Goal: Information Seeking & Learning: Learn about a topic

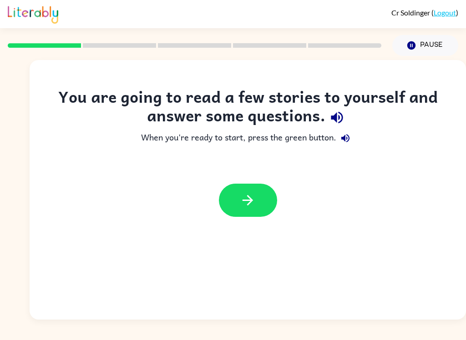
click at [264, 203] on button "button" at bounding box center [248, 200] width 58 height 33
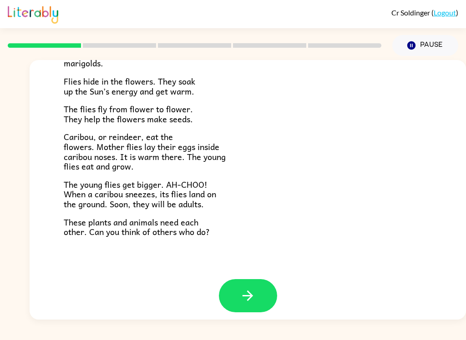
scroll to position [181, 0]
click at [258, 292] on button "button" at bounding box center [248, 296] width 58 height 33
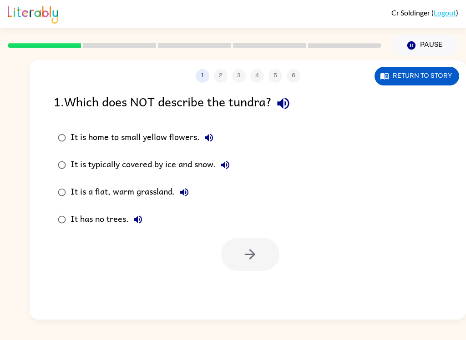
scroll to position [0, 0]
click at [291, 98] on icon "button" at bounding box center [283, 104] width 16 height 16
click at [14, 174] on div "1 2 3 4 5 6 Return to story 1 . Which does NOT describe the tundra? It is home …" at bounding box center [233, 188] width 466 height 264
click at [206, 134] on icon "button" at bounding box center [208, 137] width 11 height 11
click at [224, 165] on icon "button" at bounding box center [225, 165] width 8 height 8
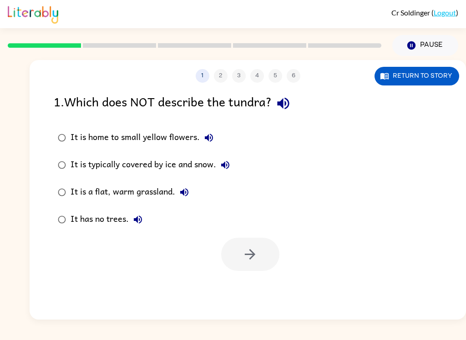
click at [236, 158] on label "It is typically covered by ice and snow." at bounding box center [144, 165] width 190 height 27
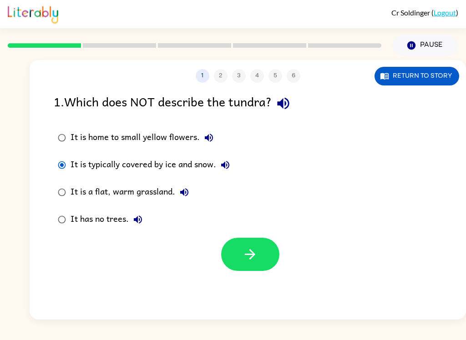
click at [44, 196] on div "1 . Which does NOT describe the tundra? It is home to small yellow flowers. It …" at bounding box center [248, 181] width 436 height 179
click at [37, 220] on div "1 . Which does NOT describe the tundra? It is home to small yellow flowers. It …" at bounding box center [248, 181] width 436 height 179
click at [429, 80] on button "Return to story" at bounding box center [417, 76] width 85 height 19
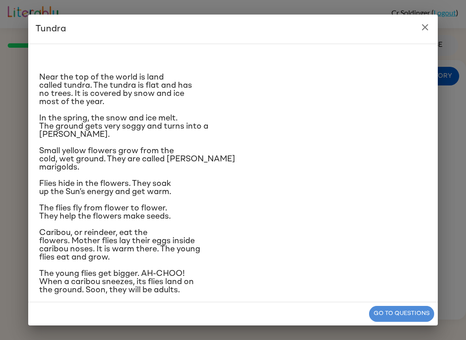
click at [411, 309] on button "Go to questions" at bounding box center [401, 314] width 65 height 16
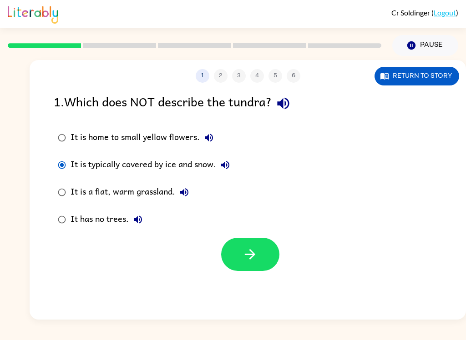
click at [419, 78] on button "Return to story" at bounding box center [417, 76] width 85 height 19
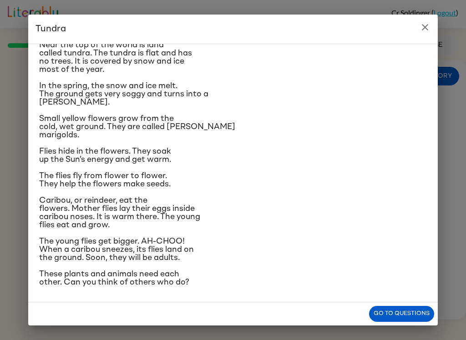
scroll to position [37, 0]
click at [399, 311] on button "Go to questions" at bounding box center [401, 314] width 65 height 16
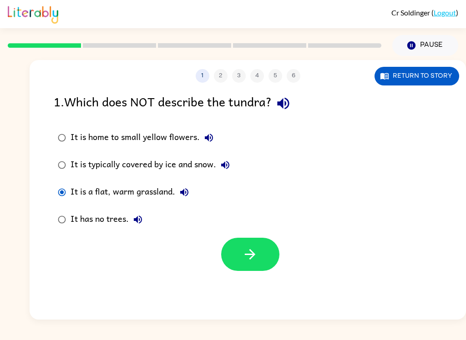
click at [260, 248] on button "button" at bounding box center [250, 254] width 58 height 33
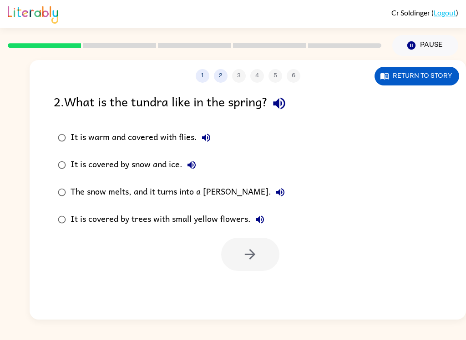
click at [281, 106] on icon "button" at bounding box center [279, 104] width 12 height 12
click at [417, 76] on button "Return to story" at bounding box center [417, 76] width 85 height 19
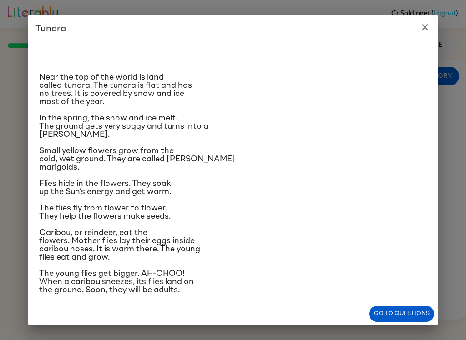
click at [407, 308] on button "Go to questions" at bounding box center [401, 314] width 65 height 16
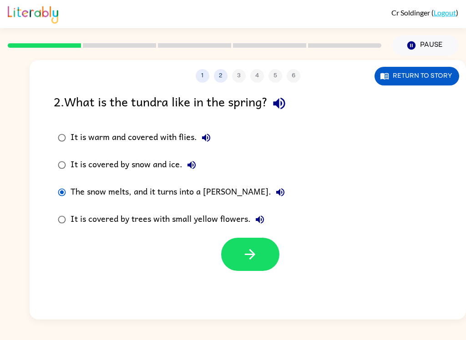
click at [247, 250] on icon "button" at bounding box center [250, 255] width 16 height 16
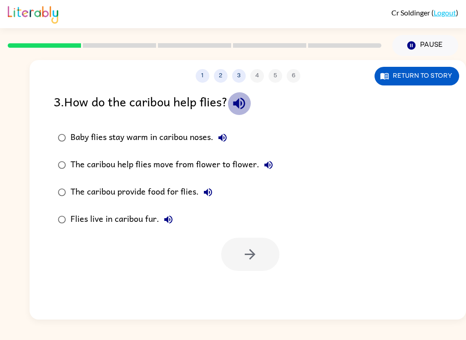
click at [235, 96] on icon "button" at bounding box center [239, 104] width 16 height 16
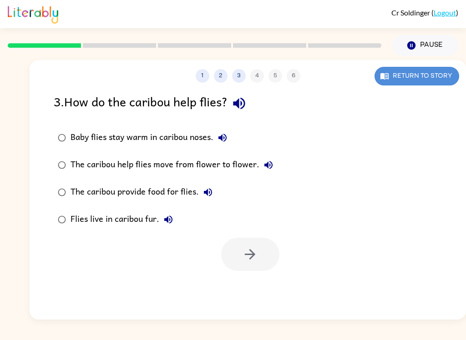
click at [387, 69] on button "Return to story" at bounding box center [417, 76] width 85 height 19
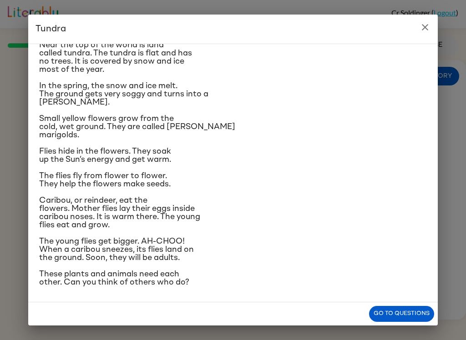
scroll to position [95, 0]
click at [419, 28] on button "close" at bounding box center [425, 27] width 18 height 18
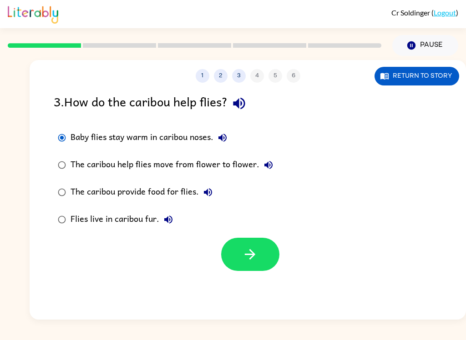
click at [239, 254] on button "button" at bounding box center [250, 254] width 58 height 33
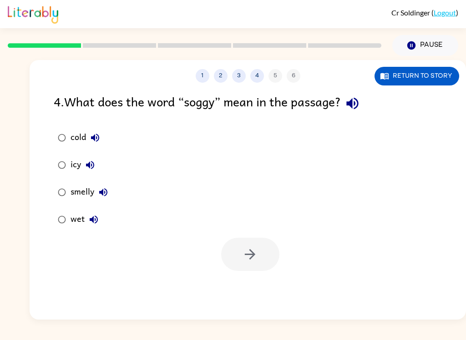
click at [353, 105] on icon "button" at bounding box center [352, 104] width 12 height 12
click at [408, 68] on button "Return to story" at bounding box center [417, 76] width 85 height 19
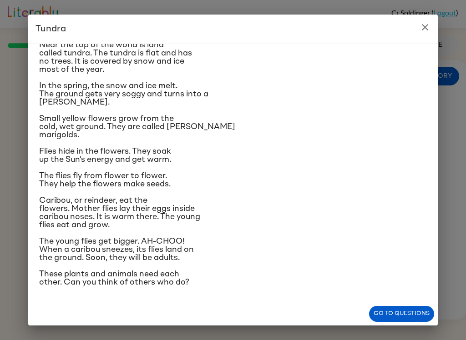
click at [408, 316] on button "Go to questions" at bounding box center [401, 314] width 65 height 16
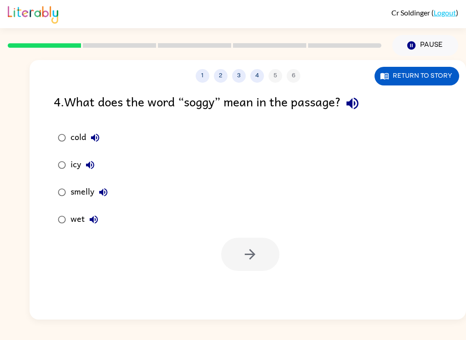
click at [438, 85] on button "Return to story" at bounding box center [417, 76] width 85 height 19
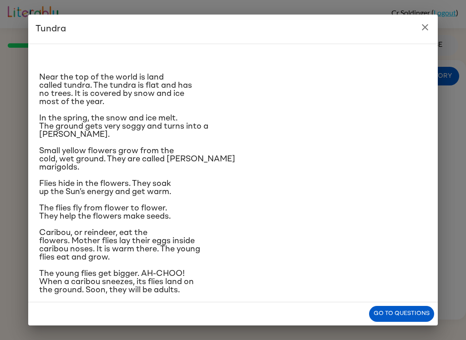
click at [401, 320] on button "Go to questions" at bounding box center [401, 314] width 65 height 16
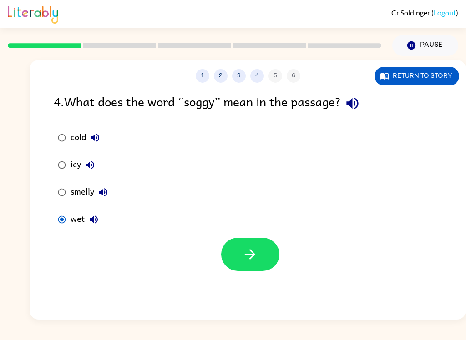
click at [254, 234] on div at bounding box center [248, 252] width 436 height 38
click at [248, 257] on icon "button" at bounding box center [250, 255] width 16 height 16
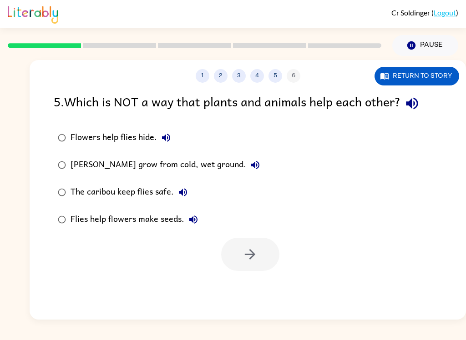
click at [418, 99] on icon "button" at bounding box center [412, 104] width 16 height 16
click at [146, 155] on label "[PERSON_NAME] grow from cold, wet ground." at bounding box center [159, 165] width 220 height 27
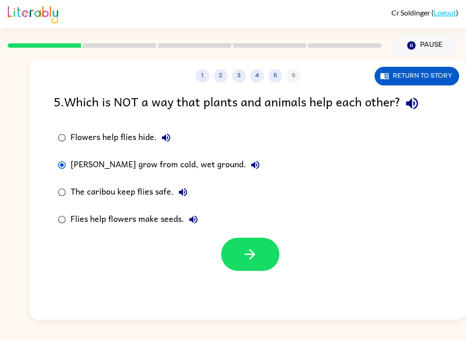
click at [256, 164] on icon "button" at bounding box center [255, 165] width 8 height 8
click at [190, 193] on button "The caribou keep flies safe." at bounding box center [183, 192] width 18 height 18
click at [198, 211] on label "Flies help flowers make seeds." at bounding box center [159, 219] width 220 height 27
click at [188, 222] on icon "button" at bounding box center [193, 219] width 11 height 11
click at [406, 71] on button "Return to story" at bounding box center [417, 76] width 85 height 19
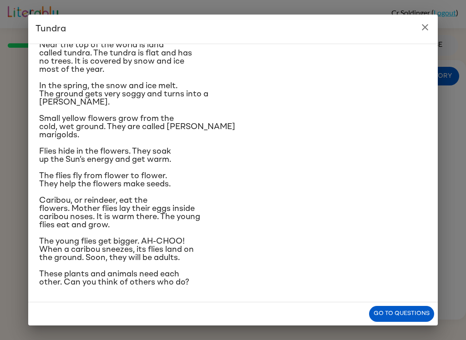
scroll to position [45, 0]
click at [397, 314] on button "Go to questions" at bounding box center [401, 314] width 65 height 16
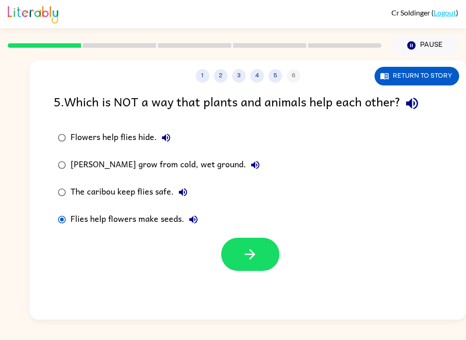
click at [428, 72] on button "Return to story" at bounding box center [417, 76] width 85 height 19
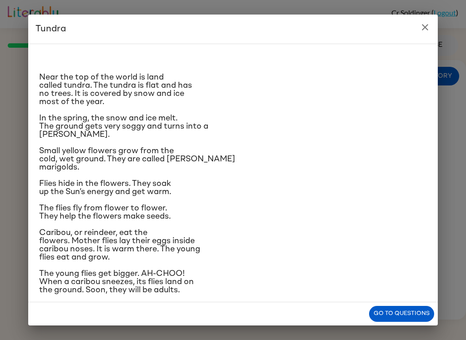
click at [420, 307] on button "Go to questions" at bounding box center [401, 314] width 65 height 16
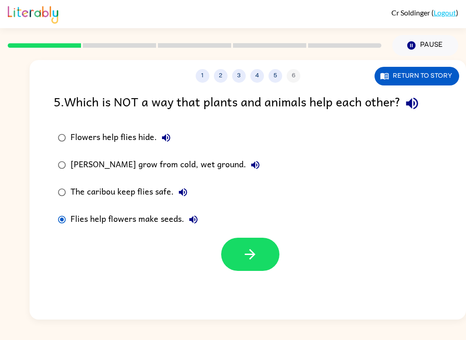
click at [426, 56] on button "Pause Pause" at bounding box center [425, 45] width 66 height 21
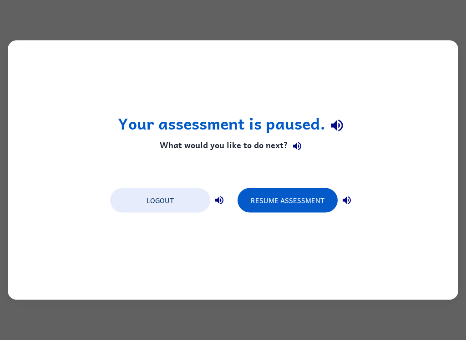
click at [302, 201] on button "Resume Assessment" at bounding box center [288, 200] width 100 height 25
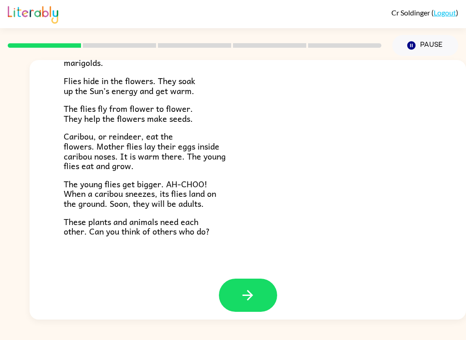
scroll to position [181, 0]
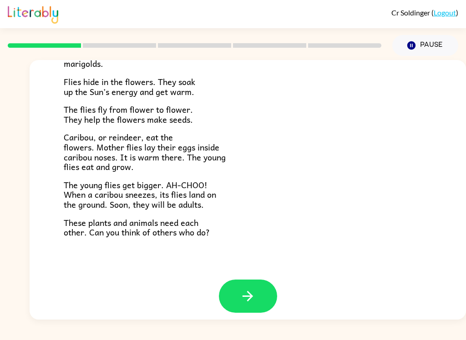
click at [262, 286] on button "button" at bounding box center [248, 296] width 58 height 33
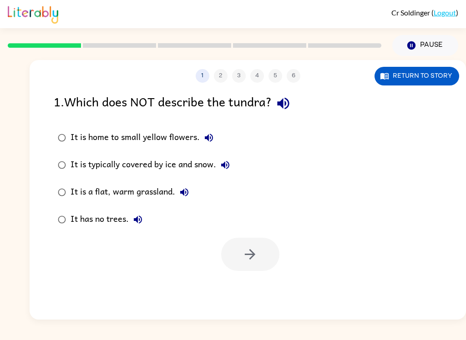
click at [461, 200] on div "It is home to small yellow flowers. It is typically covered by ice and snow. It…" at bounding box center [260, 178] width 412 height 109
click at [414, 50] on icon "Pause" at bounding box center [411, 45] width 10 height 10
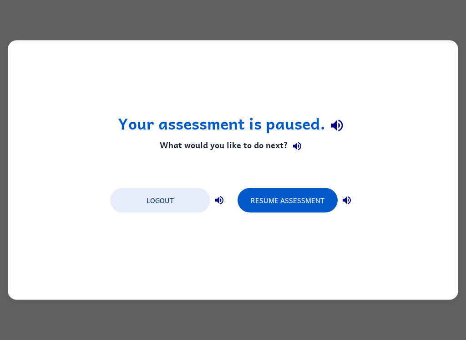
click at [292, 201] on button "Resume Assessment" at bounding box center [288, 200] width 100 height 25
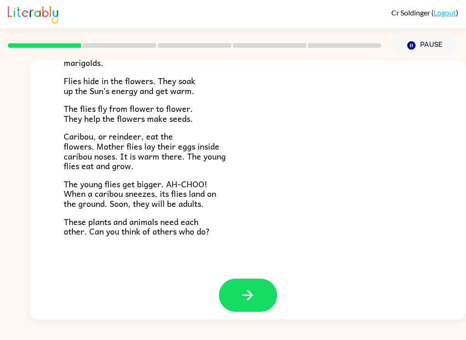
scroll to position [181, 0]
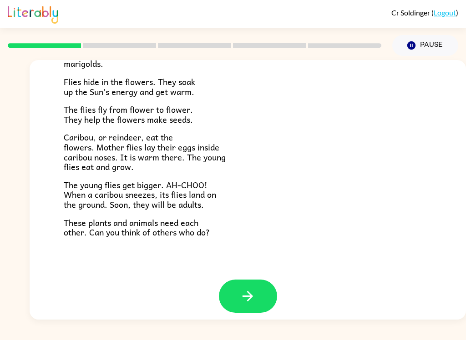
click at [247, 289] on icon "button" at bounding box center [248, 297] width 16 height 16
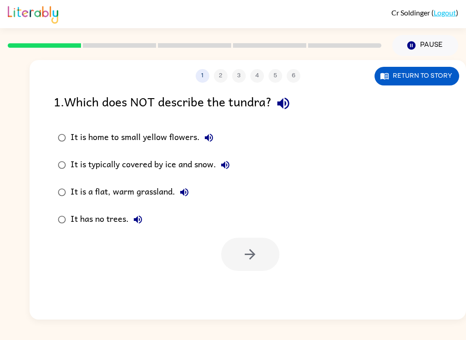
scroll to position [0, 0]
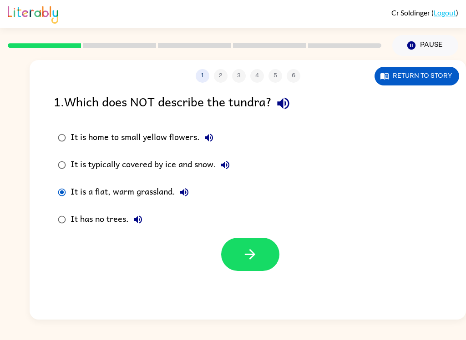
click at [242, 257] on icon "button" at bounding box center [250, 255] width 16 height 16
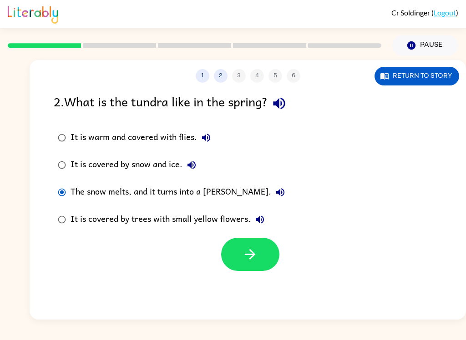
click at [257, 261] on icon "button" at bounding box center [250, 255] width 16 height 16
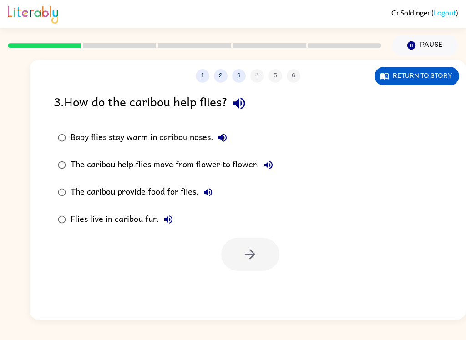
click at [245, 112] on button "button" at bounding box center [239, 103] width 23 height 23
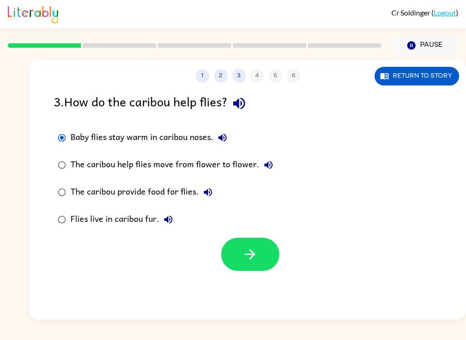
click at [235, 258] on button "button" at bounding box center [250, 254] width 58 height 33
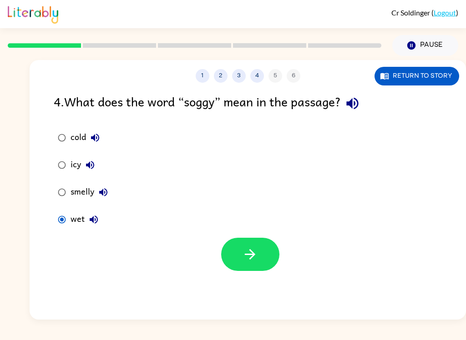
click at [246, 248] on icon "button" at bounding box center [250, 255] width 16 height 16
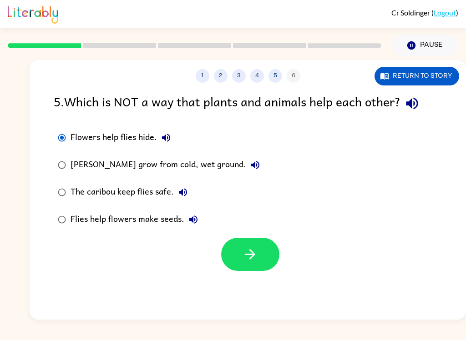
click at [426, 75] on button "Return to story" at bounding box center [417, 76] width 85 height 19
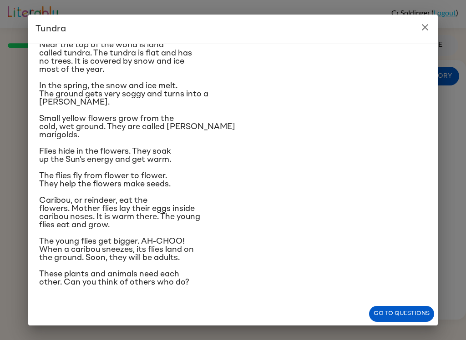
scroll to position [95, 0]
click at [424, 21] on button "close" at bounding box center [425, 27] width 18 height 18
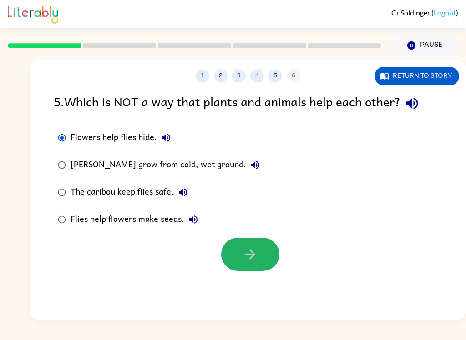
click at [267, 263] on button "button" at bounding box center [250, 254] width 58 height 33
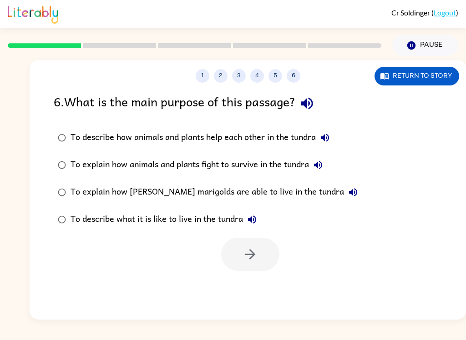
click at [3, 122] on div "1 2 3 4 5 6 Return to story 6 . What is the main purpose of this passage? To de…" at bounding box center [233, 188] width 466 height 264
click at [307, 104] on icon "button" at bounding box center [307, 104] width 12 height 12
click at [310, 103] on icon "button" at bounding box center [307, 104] width 16 height 16
click at [313, 105] on icon "button" at bounding box center [307, 104] width 12 height 12
click at [302, 106] on icon "button" at bounding box center [307, 104] width 16 height 16
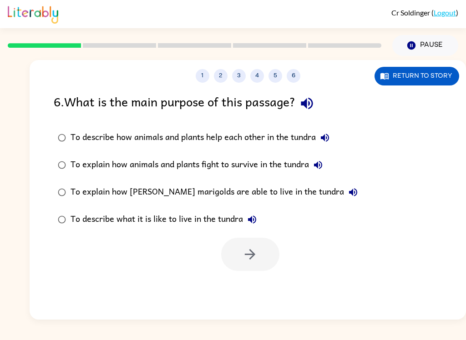
click at [315, 105] on icon "button" at bounding box center [307, 104] width 16 height 16
click at [301, 97] on button "button" at bounding box center [306, 103] width 23 height 23
click at [315, 99] on icon "button" at bounding box center [307, 104] width 16 height 16
click at [315, 100] on icon "button" at bounding box center [307, 104] width 16 height 16
click at [319, 109] on button "button" at bounding box center [306, 103] width 23 height 23
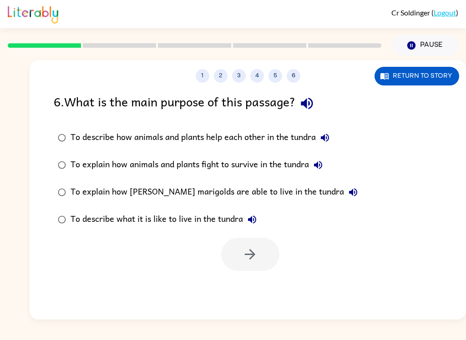
click at [319, 105] on button "button" at bounding box center [306, 103] width 23 height 23
click at [312, 101] on icon "button" at bounding box center [307, 104] width 16 height 16
click at [315, 107] on icon "button" at bounding box center [307, 104] width 16 height 16
click at [312, 96] on icon "button" at bounding box center [307, 104] width 16 height 16
click at [319, 102] on button "button" at bounding box center [306, 103] width 23 height 23
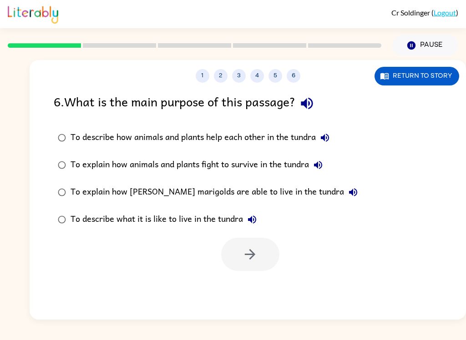
click at [312, 111] on icon "button" at bounding box center [307, 104] width 16 height 16
click at [300, 113] on div "6 . What is the main purpose of this passage?" at bounding box center [248, 103] width 388 height 23
click at [314, 104] on icon "button" at bounding box center [307, 104] width 16 height 16
click at [427, 49] on button "Pause Pause" at bounding box center [425, 45] width 66 height 21
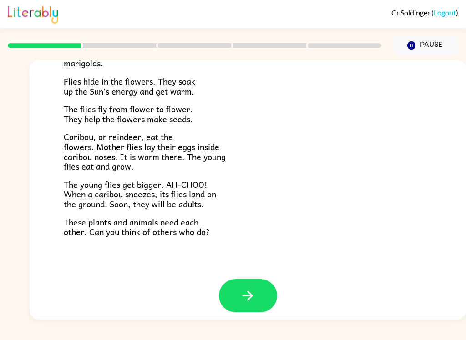
scroll to position [181, 0]
click at [260, 287] on button "button" at bounding box center [248, 295] width 58 height 33
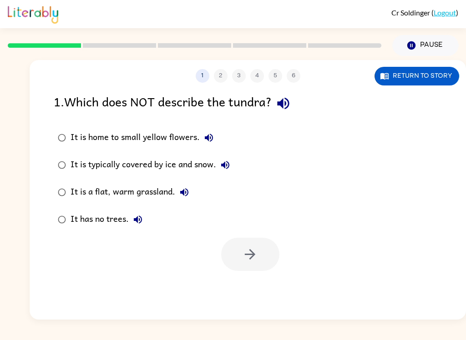
scroll to position [0, 0]
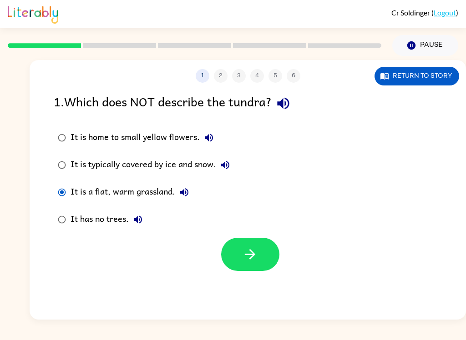
click at [263, 268] on button "button" at bounding box center [250, 254] width 58 height 33
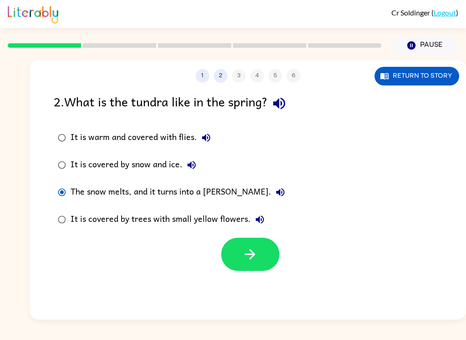
click at [259, 268] on button "button" at bounding box center [250, 254] width 58 height 33
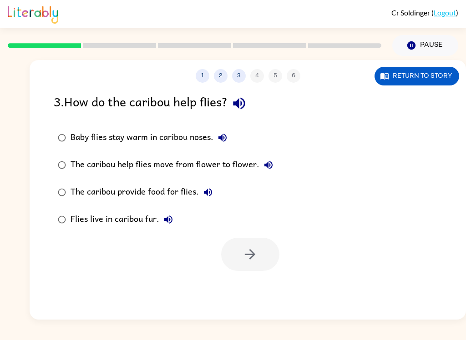
click at [71, 132] on div "Baby flies stay warm in caribou noses." at bounding box center [151, 138] width 161 height 18
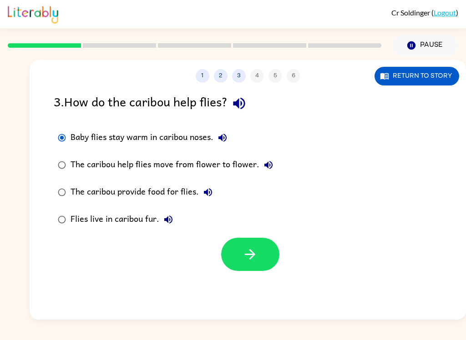
click at [246, 255] on icon "button" at bounding box center [250, 254] width 10 height 10
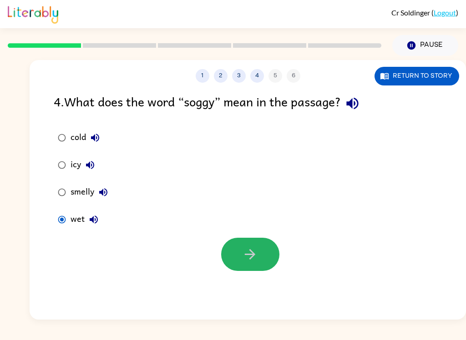
click at [243, 257] on icon "button" at bounding box center [250, 255] width 16 height 16
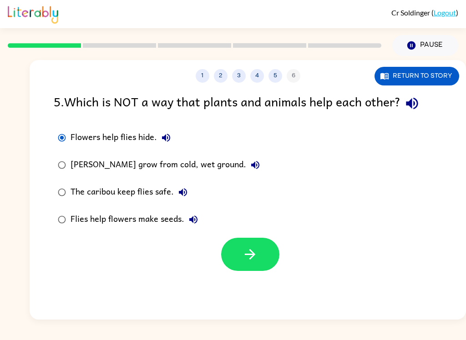
click at [255, 268] on button "button" at bounding box center [250, 254] width 58 height 33
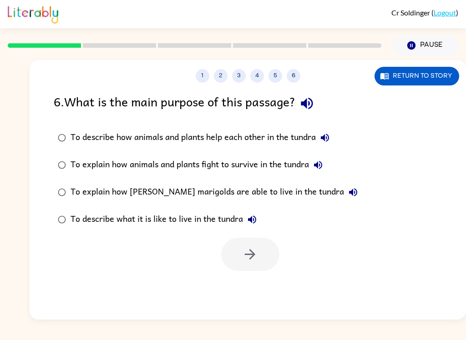
click at [308, 103] on icon "button" at bounding box center [307, 104] width 12 height 12
click at [308, 111] on icon "button" at bounding box center [307, 104] width 16 height 16
click at [329, 139] on icon "button" at bounding box center [324, 137] width 11 height 11
click at [322, 164] on icon "button" at bounding box center [318, 165] width 8 height 8
click at [434, 13] on link "Logout" at bounding box center [445, 12] width 22 height 9
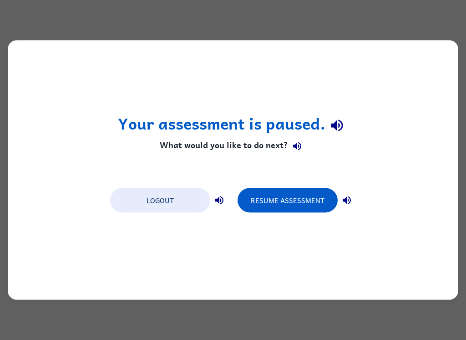
click at [309, 193] on button "Resume Assessment" at bounding box center [288, 200] width 100 height 25
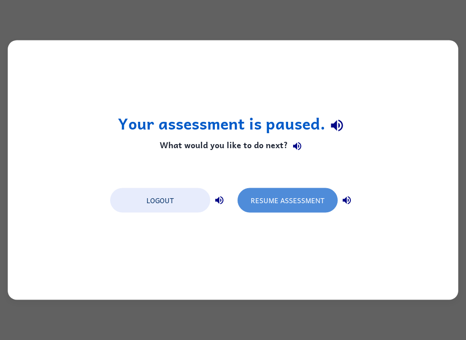
click at [321, 200] on button "Resume Assessment" at bounding box center [288, 200] width 100 height 25
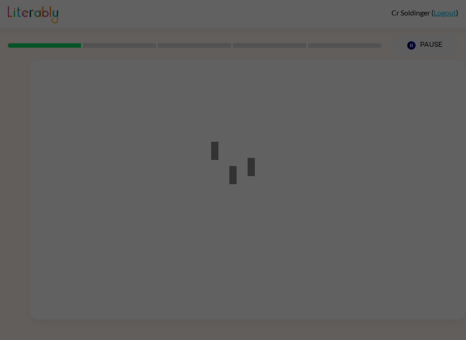
click at [359, 119] on div at bounding box center [233, 170] width 466 height 340
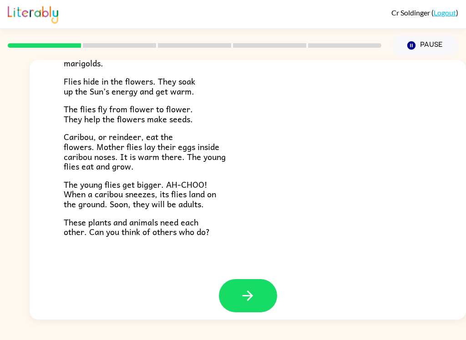
scroll to position [181, 0]
click at [228, 286] on button "button" at bounding box center [248, 296] width 58 height 33
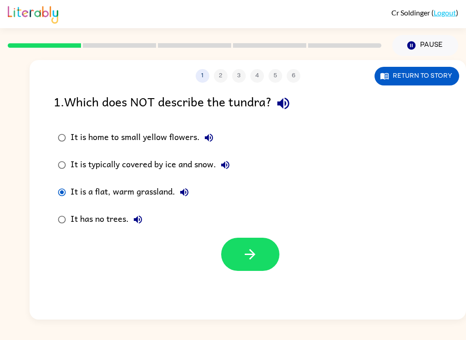
click at [263, 240] on button "button" at bounding box center [250, 254] width 58 height 33
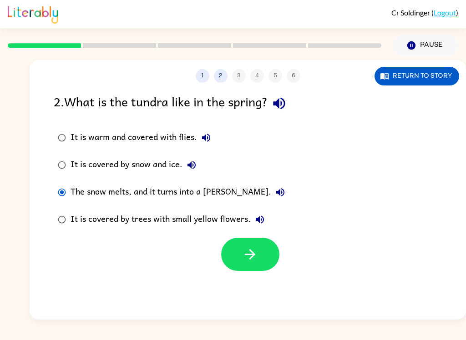
click at [267, 269] on button "button" at bounding box center [250, 254] width 58 height 33
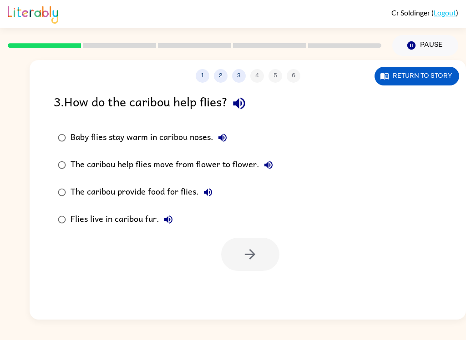
click at [274, 248] on div at bounding box center [250, 254] width 58 height 33
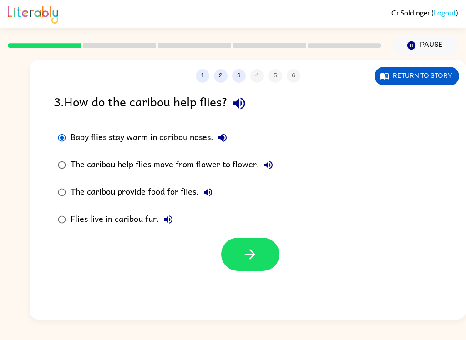
click at [253, 233] on label "Flies live in caribou fur." at bounding box center [165, 219] width 233 height 27
click at [248, 260] on icon "button" at bounding box center [250, 255] width 16 height 16
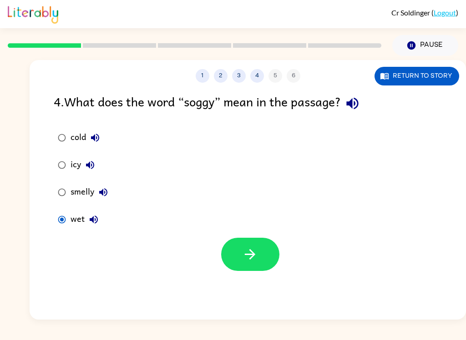
click at [244, 252] on icon "button" at bounding box center [250, 255] width 16 height 16
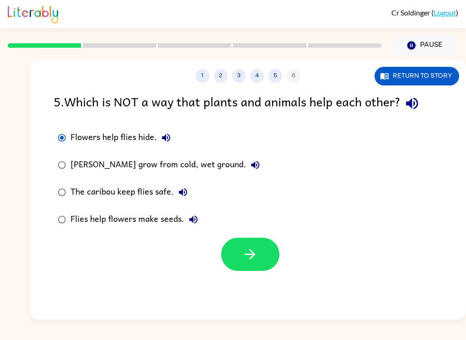
click at [239, 250] on button "button" at bounding box center [250, 254] width 58 height 33
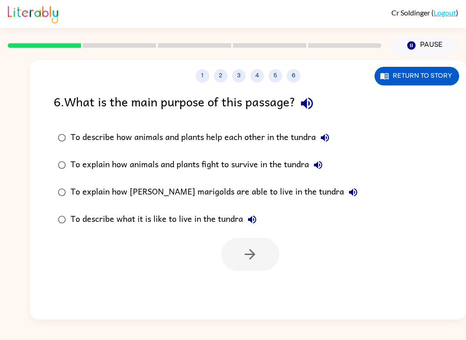
click at [330, 137] on icon "button" at bounding box center [324, 137] width 11 height 11
click at [328, 192] on label "To explain how [PERSON_NAME] marigolds are able to live in the tundra" at bounding box center [208, 192] width 318 height 27
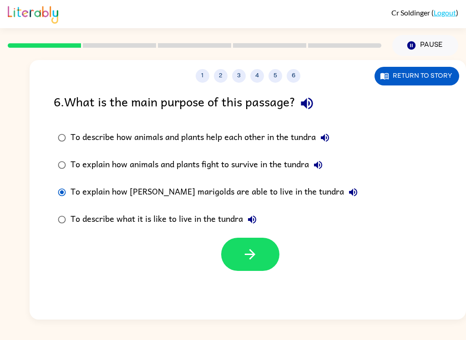
click at [344, 197] on button "To explain how [PERSON_NAME] marigolds are able to live in the tundra" at bounding box center [353, 192] width 18 height 18
click at [261, 218] on button "To describe what it is like to live in the tundra" at bounding box center [252, 220] width 18 height 18
click at [330, 138] on icon "button" at bounding box center [324, 137] width 11 height 11
click at [268, 262] on button "button" at bounding box center [250, 254] width 58 height 33
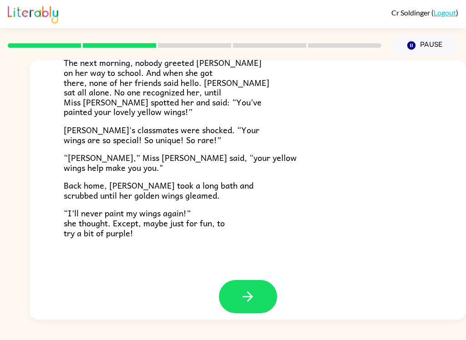
scroll to position [246, 0]
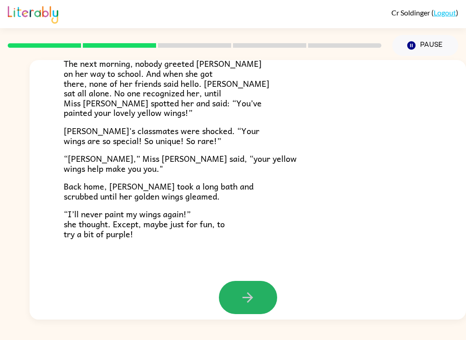
click at [263, 287] on button "button" at bounding box center [248, 297] width 58 height 33
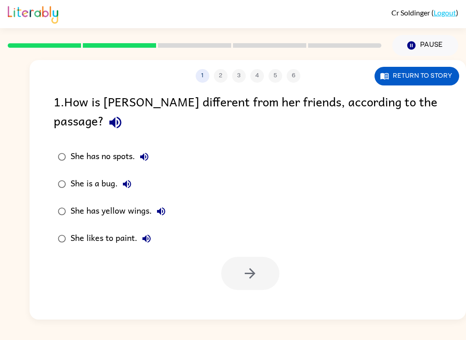
click at [432, 85] on button "Return to story" at bounding box center [417, 76] width 85 height 19
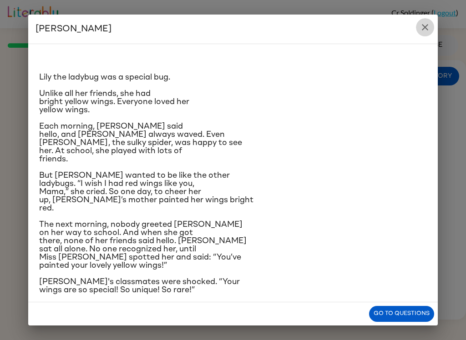
click at [425, 31] on icon "close" at bounding box center [425, 27] width 11 height 11
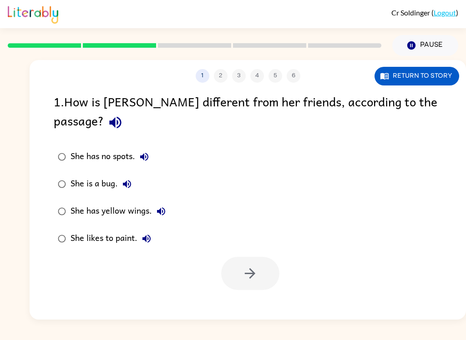
click at [121, 117] on icon "button" at bounding box center [115, 123] width 12 height 12
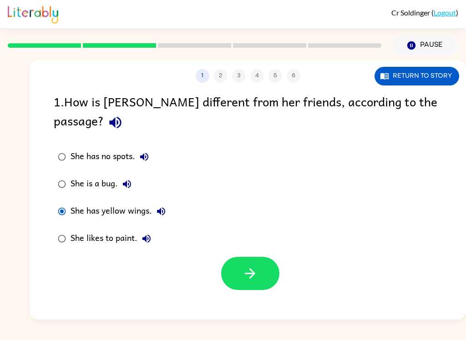
click at [222, 257] on button "button" at bounding box center [250, 273] width 58 height 33
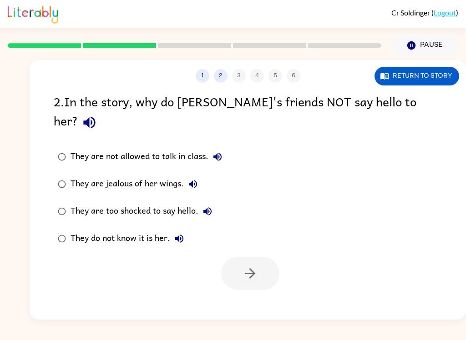
click at [97, 115] on icon "button" at bounding box center [89, 123] width 16 height 16
click at [221, 153] on icon "button" at bounding box center [217, 157] width 8 height 8
click at [195, 179] on icon "button" at bounding box center [192, 184] width 11 height 11
click at [214, 202] on button "They are too shocked to say hello." at bounding box center [207, 211] width 18 height 18
click at [185, 233] on icon "button" at bounding box center [179, 238] width 11 height 11
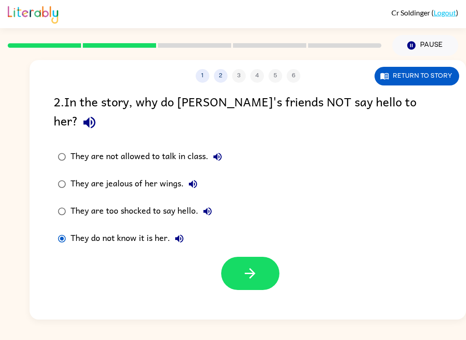
click at [257, 266] on icon "button" at bounding box center [250, 274] width 16 height 16
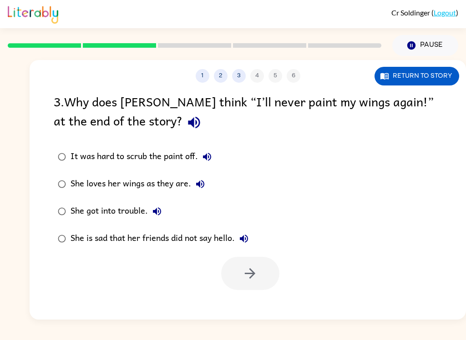
click at [186, 129] on icon "button" at bounding box center [194, 123] width 16 height 16
click at [186, 130] on icon "button" at bounding box center [194, 123] width 16 height 16
click at [186, 127] on icon "button" at bounding box center [194, 123] width 16 height 16
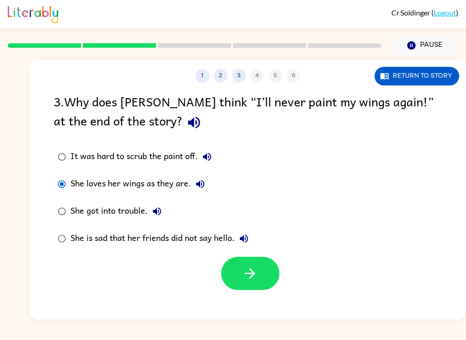
click at [238, 273] on button "button" at bounding box center [250, 273] width 58 height 33
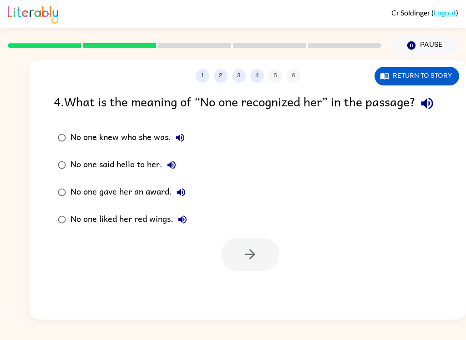
click at [419, 111] on icon "button" at bounding box center [427, 104] width 16 height 16
click at [49, 230] on label "No one liked her red wings." at bounding box center [122, 219] width 147 height 27
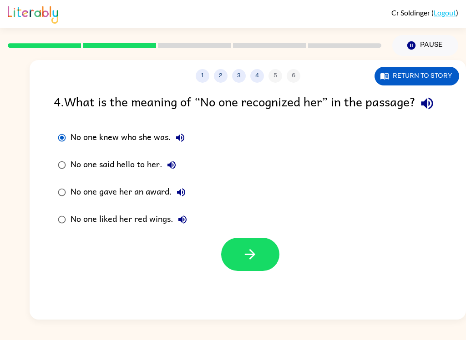
click at [268, 268] on button "button" at bounding box center [250, 254] width 58 height 33
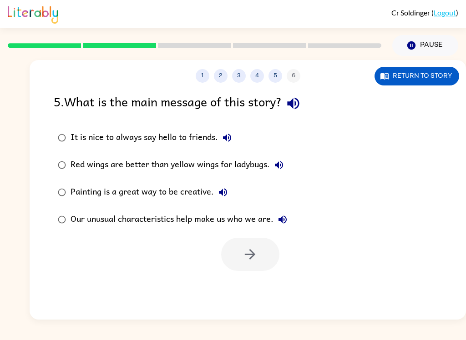
click at [295, 103] on icon "button" at bounding box center [293, 104] width 12 height 12
click at [231, 133] on icon "button" at bounding box center [227, 137] width 11 height 11
click at [284, 167] on icon "button" at bounding box center [278, 165] width 11 height 11
click at [221, 192] on icon "button" at bounding box center [223, 192] width 8 height 8
click at [292, 220] on button "Our unusual characteristics help make us who we are." at bounding box center [282, 220] width 18 height 18
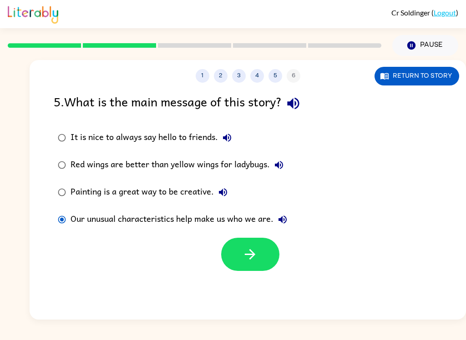
click at [250, 254] on icon "button" at bounding box center [250, 255] width 16 height 16
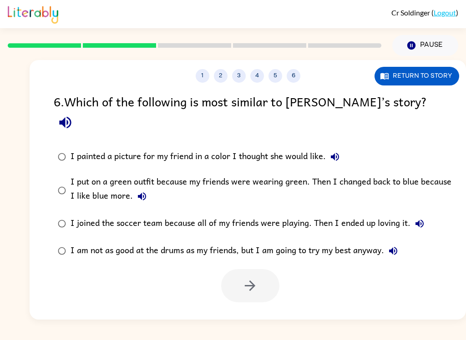
click at [73, 115] on icon "button" at bounding box center [65, 123] width 16 height 16
click at [334, 148] on button "I painted a picture for my friend in a color I thought she would like." at bounding box center [335, 157] width 18 height 18
click at [157, 175] on div "I put on a green outfit because my friends were wearing green. Then I changed b…" at bounding box center [263, 190] width 384 height 30
click at [145, 191] on icon "button" at bounding box center [142, 196] width 11 height 11
click at [427, 215] on button "I joined the soccer team because all of my friends were playing. Then I ended u…" at bounding box center [419, 224] width 18 height 18
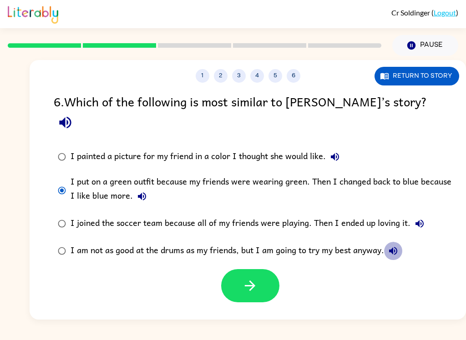
click at [401, 242] on button "I am not as good at the drums as my friends, but I am going to try my best anyw…" at bounding box center [393, 251] width 18 height 18
click at [263, 269] on button "button" at bounding box center [250, 285] width 58 height 33
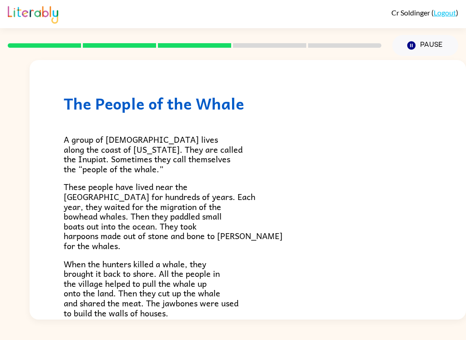
click at [0, 54] on div "Cr Soldinger ( Logout ) Pause Pause The People of the Whale A group of Native A…" at bounding box center [233, 170] width 466 height 340
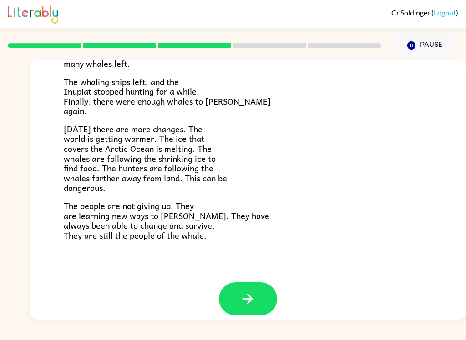
scroll to position [297, 0]
click at [263, 287] on button "button" at bounding box center [248, 299] width 58 height 33
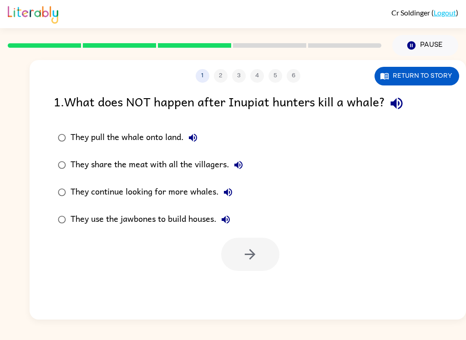
scroll to position [0, 0]
click at [400, 106] on icon "button" at bounding box center [397, 104] width 16 height 16
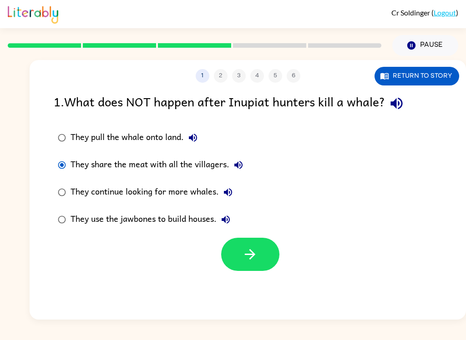
click at [242, 253] on button "button" at bounding box center [250, 254] width 58 height 33
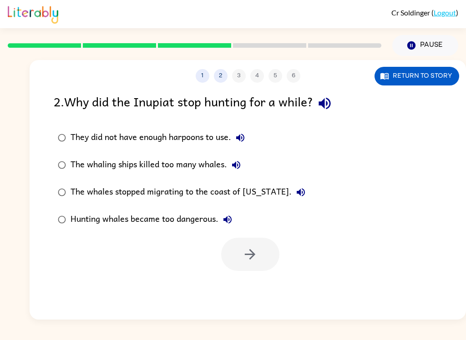
click at [329, 95] on button "button" at bounding box center [324, 103] width 23 height 23
click at [244, 139] on icon "button" at bounding box center [240, 138] width 8 height 8
click at [244, 141] on icon "button" at bounding box center [240, 138] width 8 height 8
click at [249, 133] on button "They did not have enough harpoons to use." at bounding box center [240, 138] width 18 height 18
click at [238, 163] on icon "button" at bounding box center [236, 165] width 11 height 11
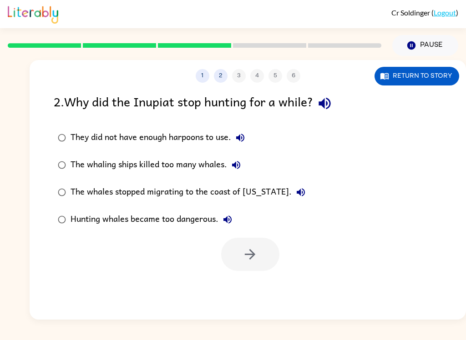
click at [292, 190] on button "The whales stopped migrating to the coast of Alaska." at bounding box center [301, 192] width 18 height 18
click at [232, 226] on button "Hunting whales became too dangerous." at bounding box center [227, 220] width 18 height 18
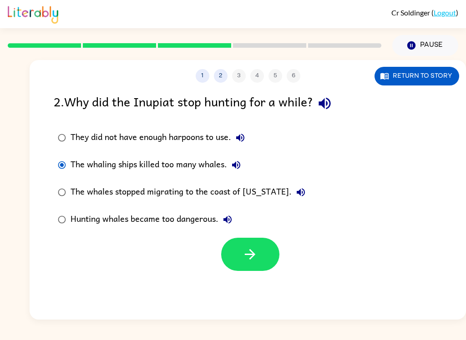
click at [260, 248] on button "button" at bounding box center [250, 254] width 58 height 33
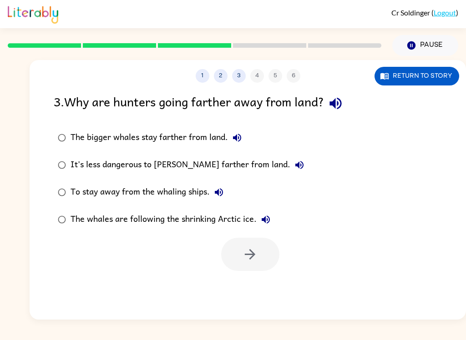
click at [344, 107] on icon "button" at bounding box center [336, 104] width 16 height 16
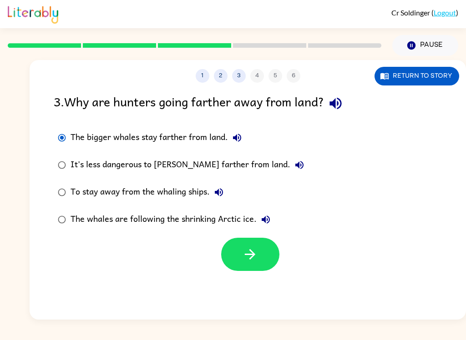
click at [252, 140] on label "The bigger whales stay farther from land." at bounding box center [181, 137] width 264 height 27
click at [237, 139] on icon "button" at bounding box center [237, 137] width 11 height 11
click at [294, 163] on icon "button" at bounding box center [299, 165] width 11 height 11
click at [226, 195] on button "To stay away from the whaling ships." at bounding box center [219, 192] width 18 height 18
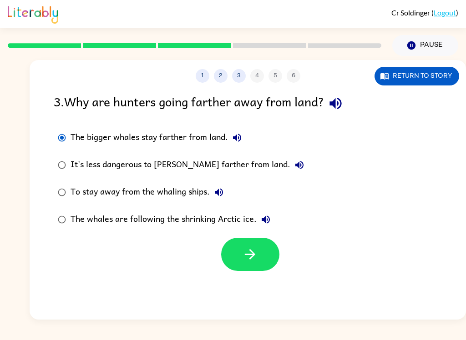
click at [277, 213] on label "The whales are following the shrinking Arctic ice." at bounding box center [181, 219] width 264 height 27
click at [272, 220] on button "The whales are following the shrinking Arctic ice." at bounding box center [266, 220] width 18 height 18
click at [429, 75] on button "Return to story" at bounding box center [417, 76] width 85 height 19
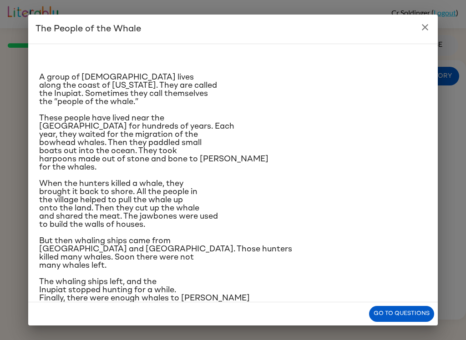
scroll to position [-1, 0]
click at [424, 27] on icon "close" at bounding box center [425, 27] width 11 height 11
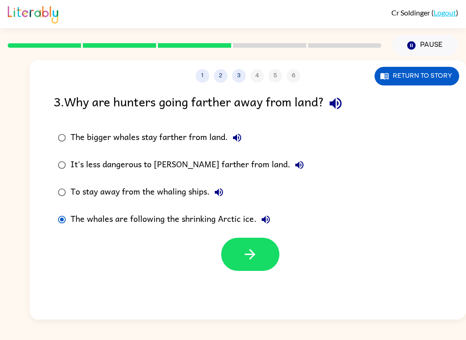
click at [420, 70] on button "Return to story" at bounding box center [417, 76] width 85 height 19
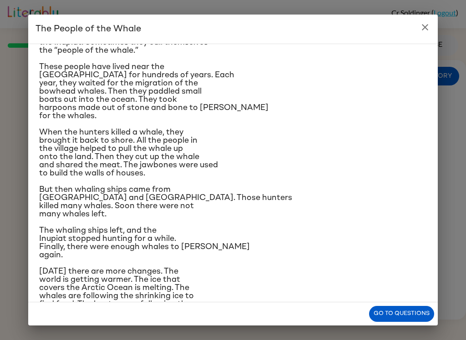
scroll to position [49, 0]
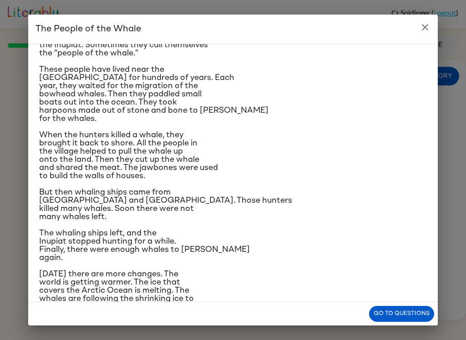
click at [426, 24] on icon "close" at bounding box center [425, 27] width 11 height 11
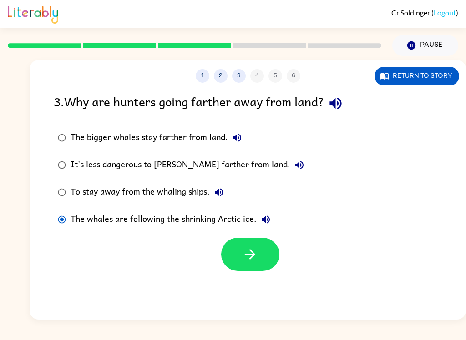
click at [239, 243] on button "button" at bounding box center [250, 254] width 58 height 33
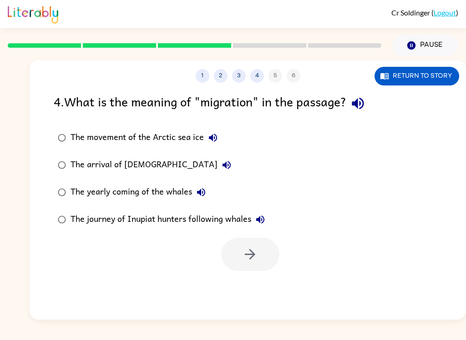
click at [370, 105] on button "button" at bounding box center [357, 103] width 23 height 23
click at [262, 221] on icon "button" at bounding box center [260, 220] width 8 height 8
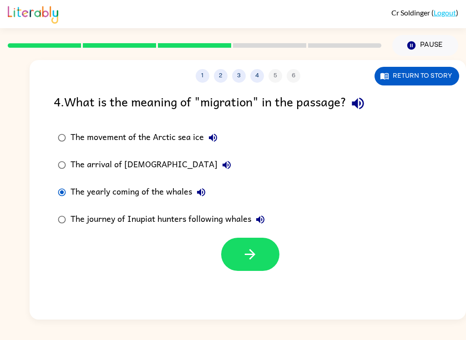
click at [271, 253] on button "button" at bounding box center [250, 254] width 58 height 33
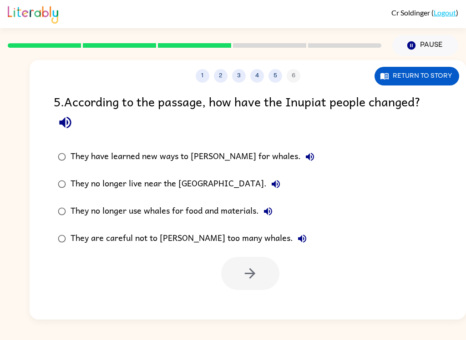
click at [415, 73] on button "Return to story" at bounding box center [417, 76] width 85 height 19
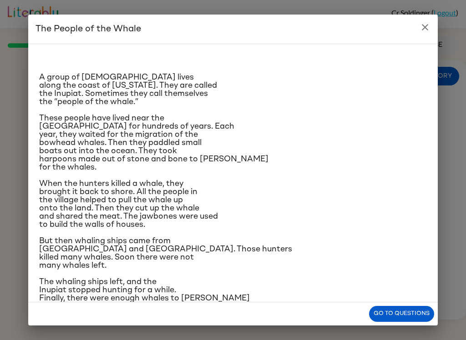
click at [426, 25] on icon "close" at bounding box center [425, 27] width 11 height 11
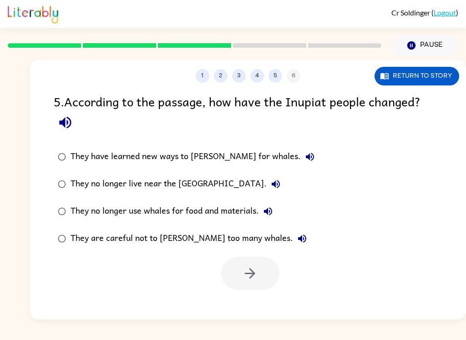
click at [63, 120] on icon "button" at bounding box center [65, 123] width 16 height 16
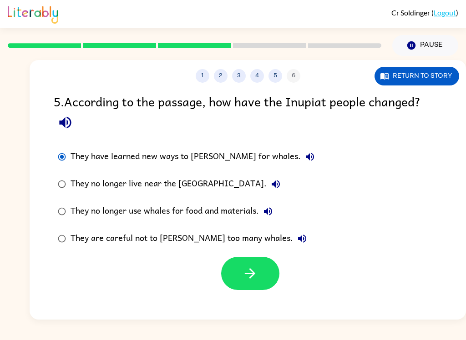
click at [237, 268] on button "button" at bounding box center [250, 273] width 58 height 33
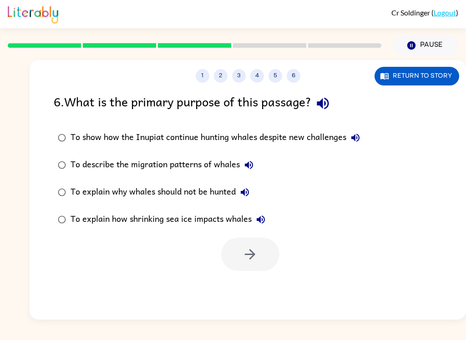
click at [332, 114] on button "button" at bounding box center [322, 103] width 23 height 23
click at [361, 141] on icon "button" at bounding box center [355, 137] width 11 height 11
click at [249, 168] on icon "button" at bounding box center [249, 165] width 8 height 8
click at [248, 194] on icon "button" at bounding box center [244, 192] width 11 height 11
click at [267, 218] on button "To explain how shrinking sea ice impacts whales" at bounding box center [261, 220] width 18 height 18
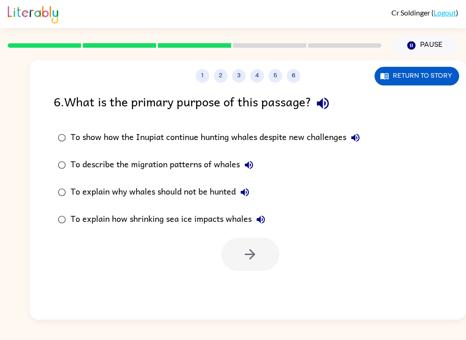
click at [5, 144] on div "1 2 3 4 5 6 Return to story 6 . What is the primary purpose of this passage? To…" at bounding box center [233, 188] width 466 height 264
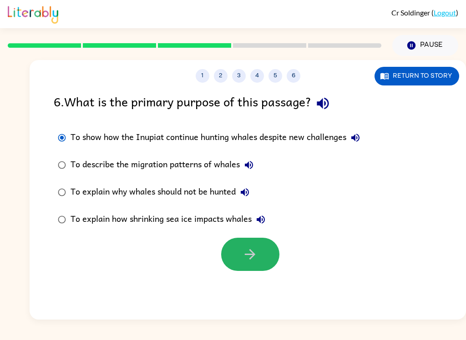
click at [252, 256] on icon "button" at bounding box center [250, 255] width 16 height 16
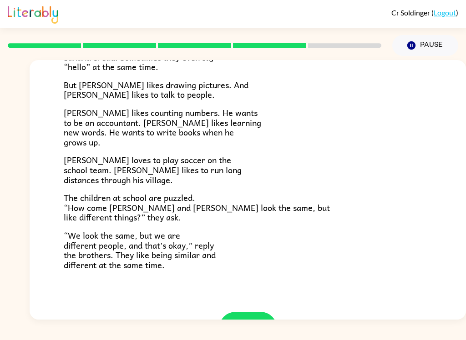
scroll to position [159, 0]
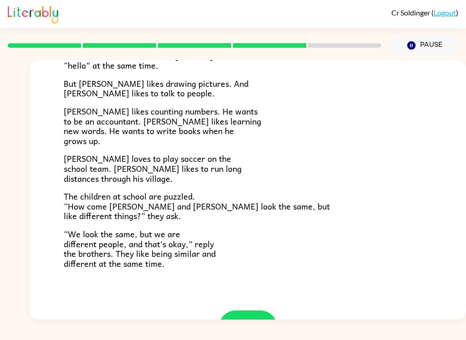
click at [68, 190] on span "The children at school are puzzled. “How come Zane and Zeke look the same, but …" at bounding box center [197, 206] width 266 height 33
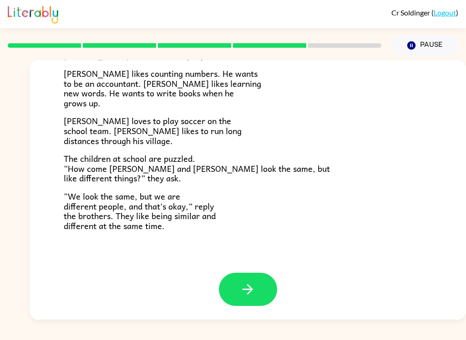
scroll to position [190, 0]
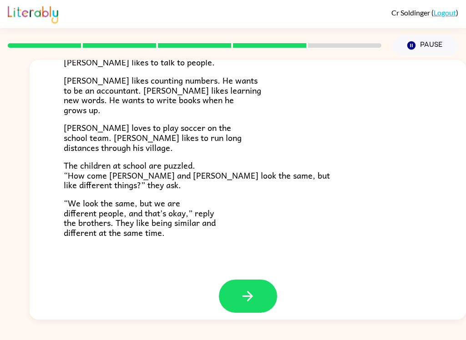
click at [242, 289] on icon "button" at bounding box center [248, 297] width 16 height 16
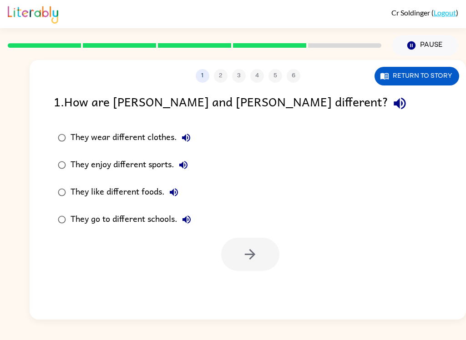
click at [388, 98] on button "button" at bounding box center [399, 103] width 23 height 23
click at [392, 111] on icon "button" at bounding box center [400, 104] width 16 height 16
click at [394, 108] on icon "button" at bounding box center [400, 104] width 12 height 12
click at [33, 215] on div "1 . How are Zane and Zeke different? They wear different clothes. They enjoy di…" at bounding box center [248, 181] width 436 height 179
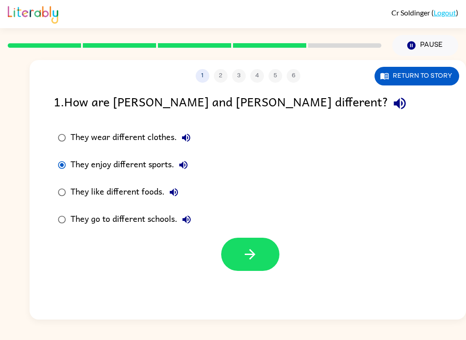
click at [257, 262] on icon "button" at bounding box center [250, 255] width 16 height 16
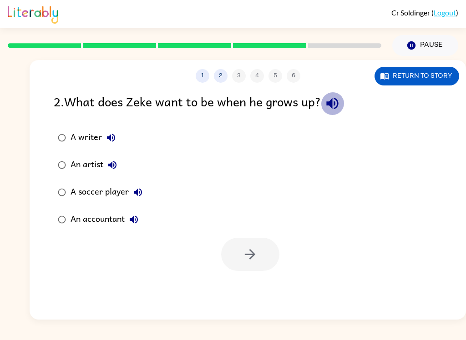
click at [336, 108] on icon "button" at bounding box center [332, 104] width 16 height 16
click at [417, 77] on button "Return to story" at bounding box center [417, 76] width 85 height 19
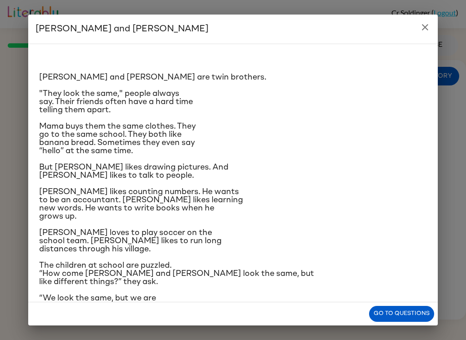
click at [421, 30] on icon "close" at bounding box center [425, 27] width 11 height 11
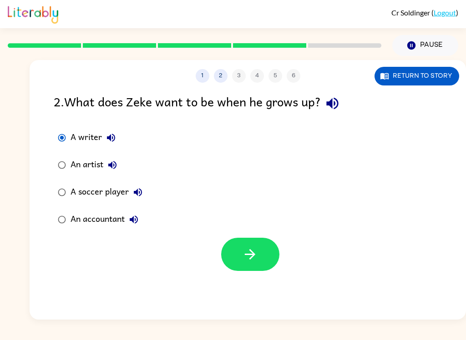
click at [245, 252] on icon "button" at bounding box center [250, 255] width 16 height 16
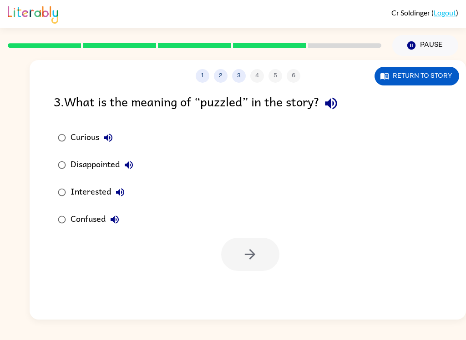
click at [339, 109] on icon "button" at bounding box center [331, 104] width 16 height 16
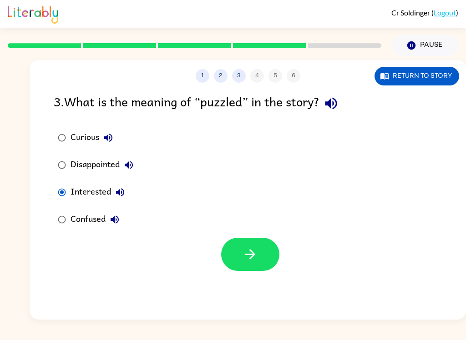
click at [54, 170] on label "Disappointed" at bounding box center [96, 165] width 94 height 27
click at [267, 245] on button "button" at bounding box center [250, 254] width 58 height 33
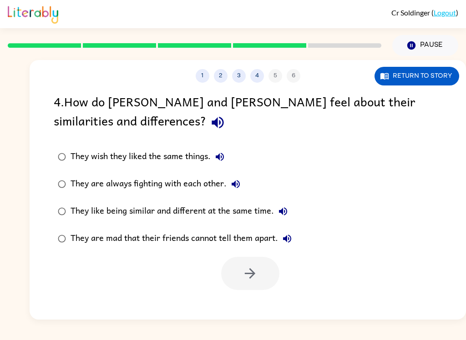
click at [69, 110] on div "4 . How do Zane and Zeke feel about their similarities and differences?" at bounding box center [248, 113] width 388 height 42
click at [212, 127] on icon "button" at bounding box center [218, 123] width 12 height 12
click at [50, 193] on label "They are always fighting with each other." at bounding box center [175, 184] width 252 height 27
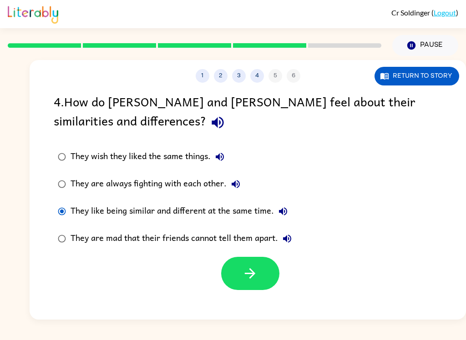
click at [254, 272] on icon "button" at bounding box center [250, 274] width 16 height 16
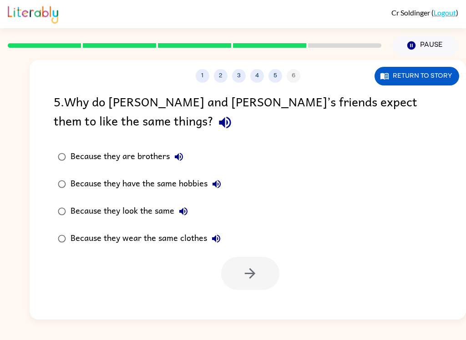
click at [219, 123] on icon "button" at bounding box center [225, 123] width 12 height 12
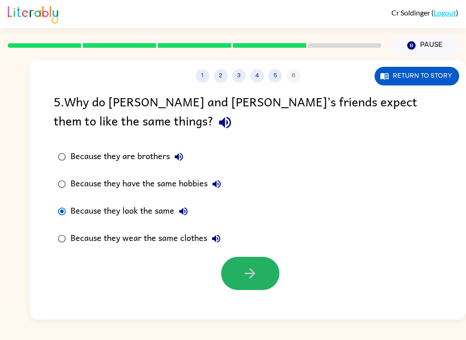
click at [241, 275] on button "button" at bounding box center [250, 273] width 58 height 33
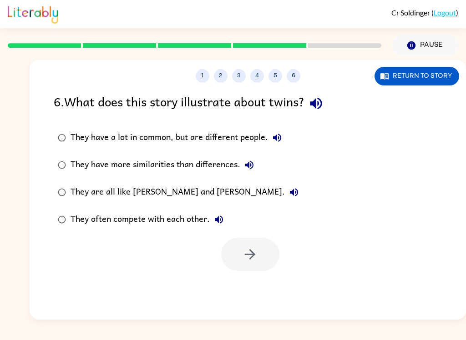
click at [320, 104] on icon "button" at bounding box center [316, 104] width 16 height 16
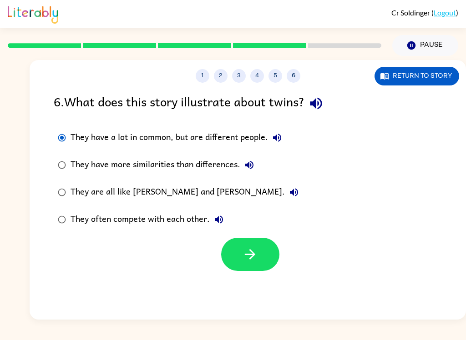
click at [268, 259] on button "button" at bounding box center [250, 254] width 58 height 33
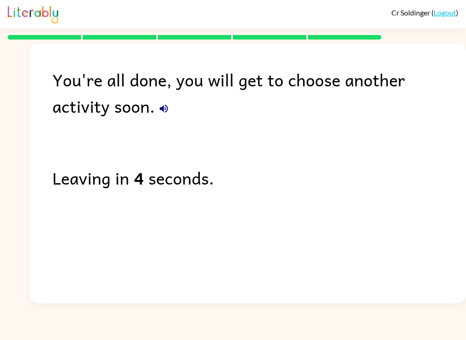
click at [155, 115] on button "button" at bounding box center [164, 109] width 18 height 18
